Goal: Information Seeking & Learning: Learn about a topic

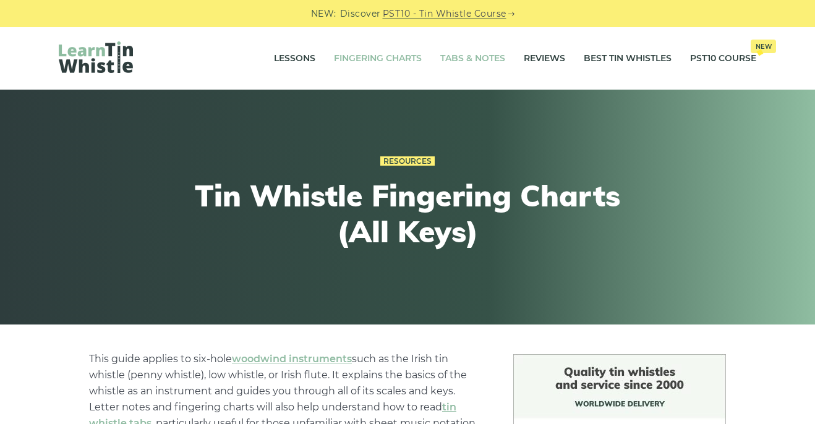
click at [448, 56] on link "Tabs & Notes" at bounding box center [472, 58] width 65 height 31
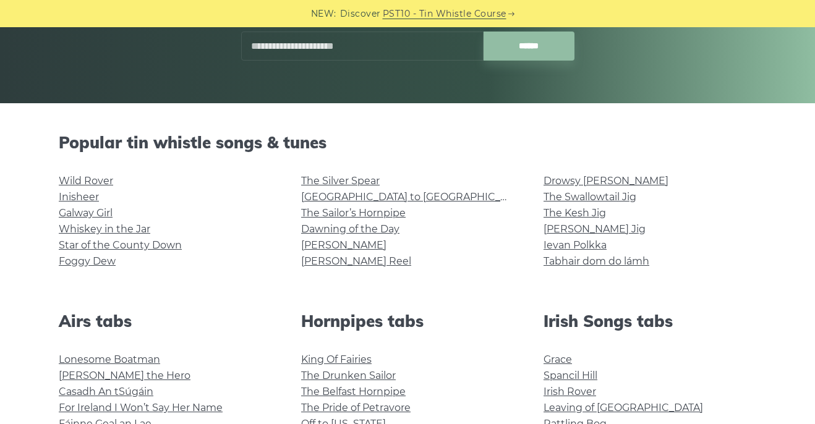
scroll to position [222, 0]
click at [96, 182] on link "Wild Rover" at bounding box center [86, 180] width 54 height 12
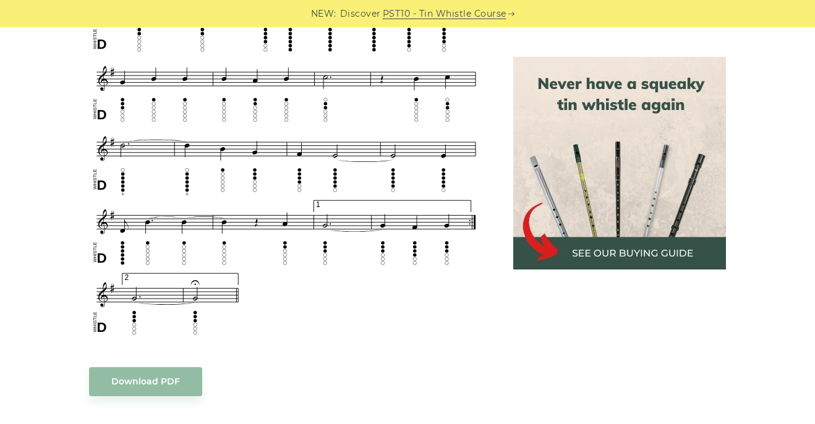
scroll to position [818, 0]
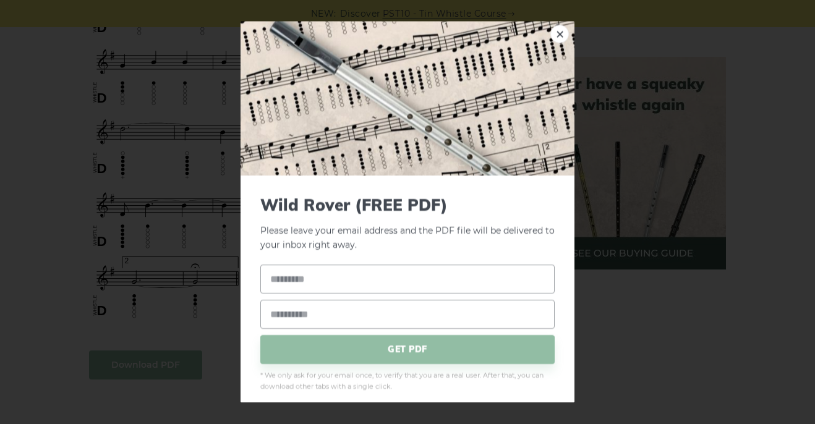
click at [145, 365] on body "NEW: Discover PST10 - Tin Whistle Course Lessons Fingering Charts Tabs & Notes …" at bounding box center [407, 345] width 815 height 2327
click at [556, 35] on link "×" at bounding box center [559, 34] width 19 height 19
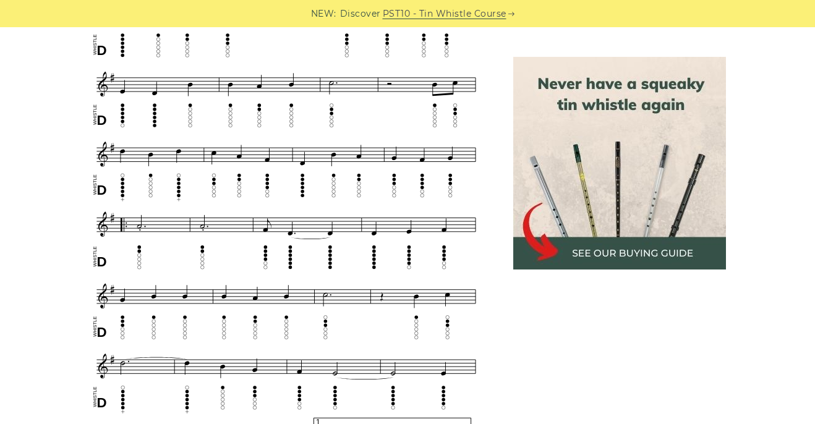
scroll to position [584, 0]
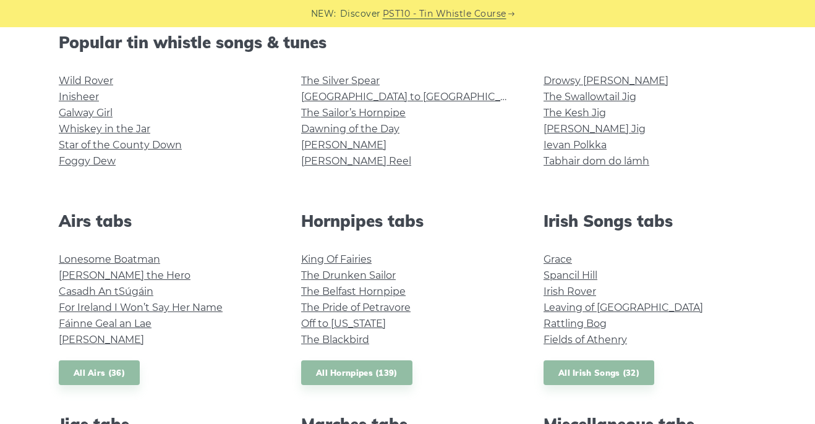
scroll to position [321, 0]
click at [305, 164] on link "[PERSON_NAME] Reel" at bounding box center [356, 162] width 110 height 12
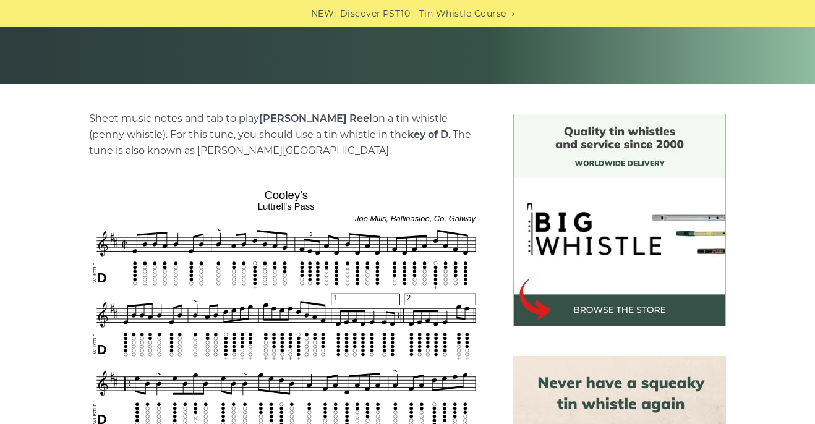
scroll to position [244, 0]
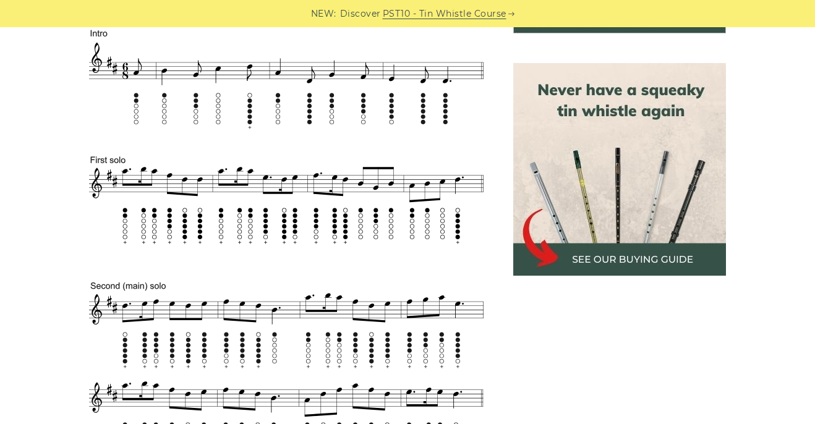
scroll to position [535, 0]
